Goal: Task Accomplishment & Management: Use online tool/utility

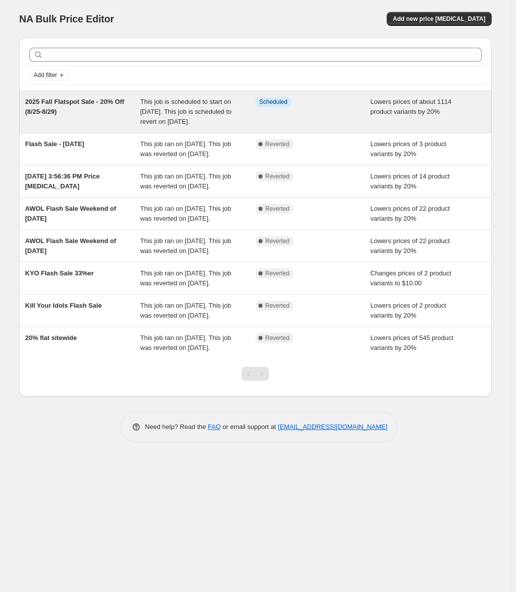
click at [158, 118] on span "This job is scheduled to start on [DATE]. This job is scheduled to revert on [D…" at bounding box center [185, 111] width 91 height 27
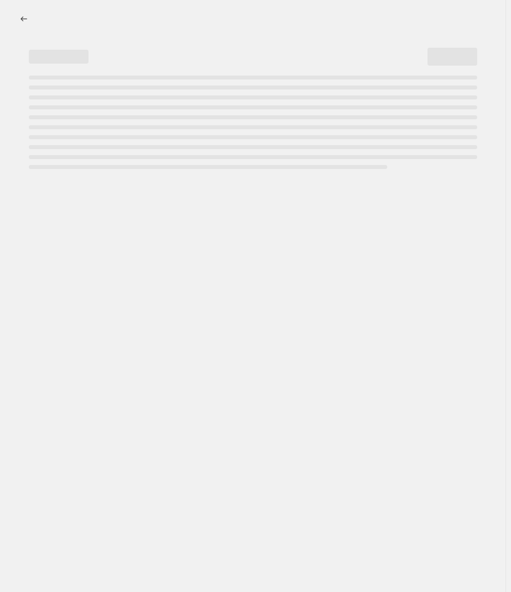
select select "percentage"
select select "not_equal"
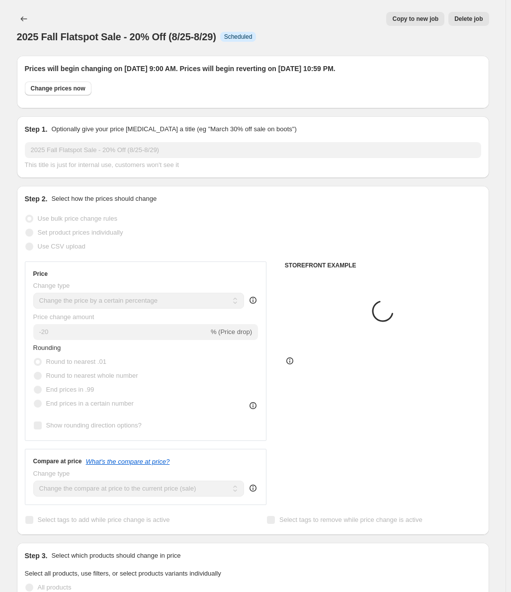
select select "tag"
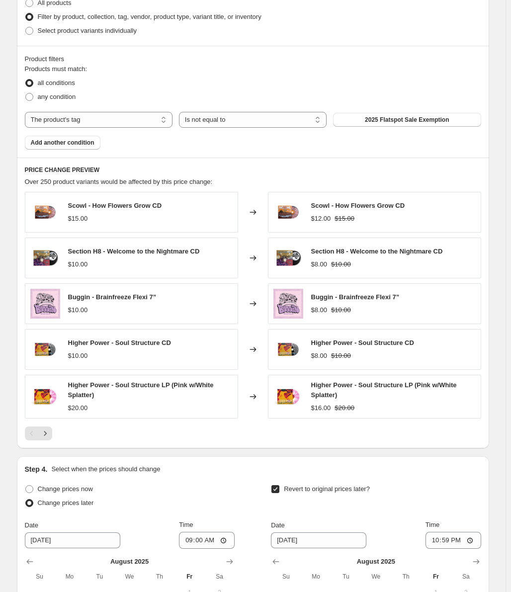
scroll to position [397, 0]
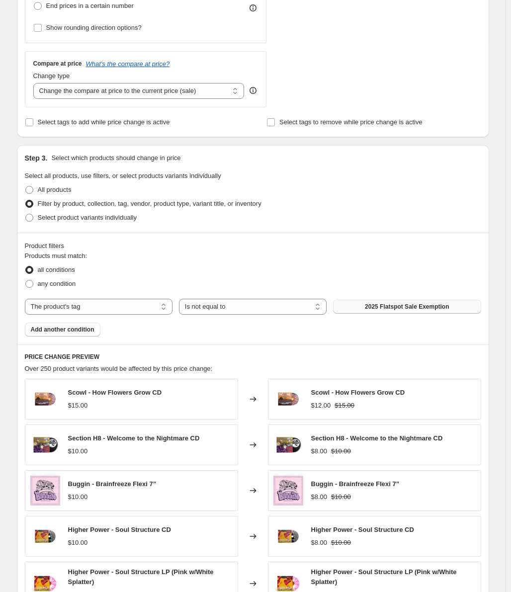
click at [432, 303] on span "2025 Flatspot Sale Exemption" at bounding box center [407, 306] width 84 height 8
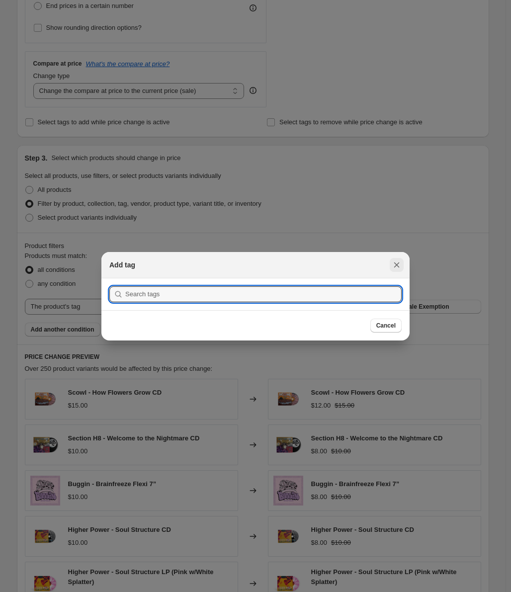
click at [401, 267] on icon "Close" at bounding box center [396, 265] width 10 height 10
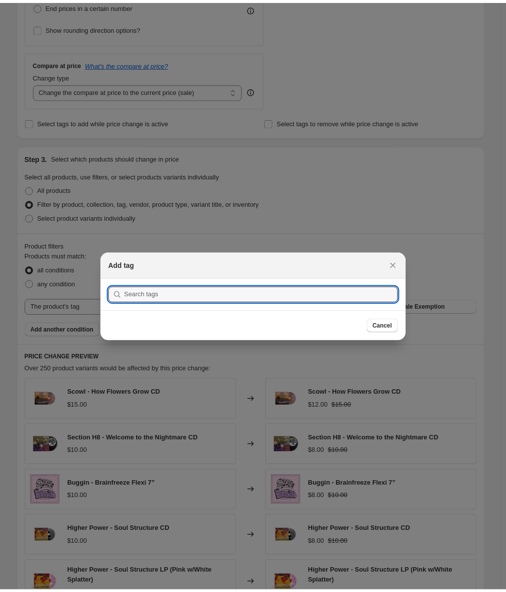
scroll to position [397, 0]
